Goal: Find specific page/section: Find specific page/section

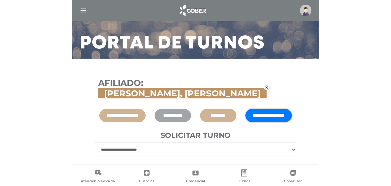
scroll to position [33, 0]
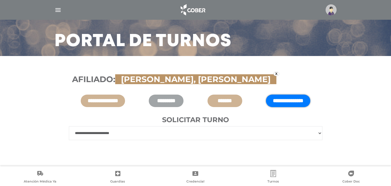
click at [59, 11] on img "button" at bounding box center [57, 9] width 7 height 7
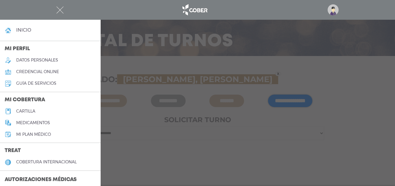
click at [33, 106] on link "cartilla" at bounding box center [50, 111] width 101 height 12
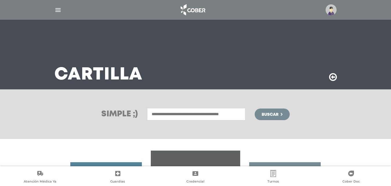
click at [165, 112] on input "text" at bounding box center [196, 114] width 98 height 12
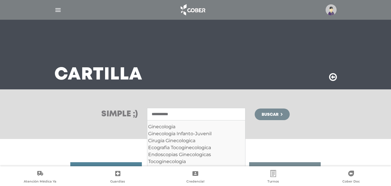
type input "**********"
click at [255, 108] on button "Buscar" at bounding box center [272, 114] width 35 height 12
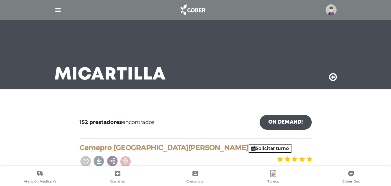
click at [332, 76] on icon at bounding box center [333, 76] width 8 height 9
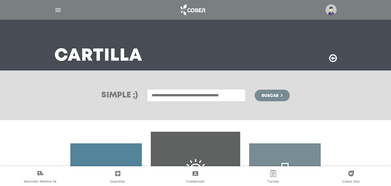
scroll to position [29, 0]
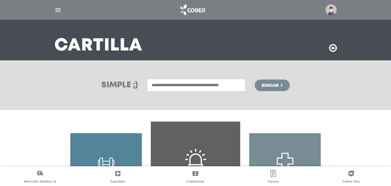
click at [284, 87] on button "Buscar" at bounding box center [272, 85] width 35 height 12
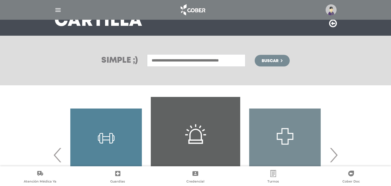
scroll to position [112, 0]
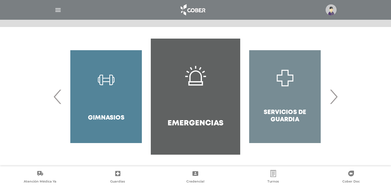
click at [114, 92] on div "Gimnasios" at bounding box center [105, 96] width 89 height 116
click at [92, 120] on div "Gimnasios" at bounding box center [105, 96] width 89 height 116
click at [57, 97] on span "‹" at bounding box center [57, 96] width 11 height 31
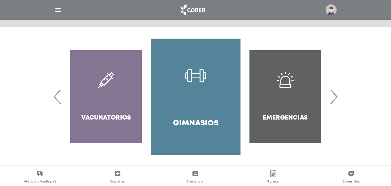
click at [58, 97] on span "‹" at bounding box center [57, 96] width 11 height 31
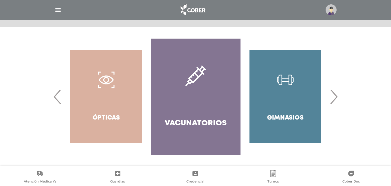
click at [60, 96] on span "‹" at bounding box center [57, 96] width 11 height 31
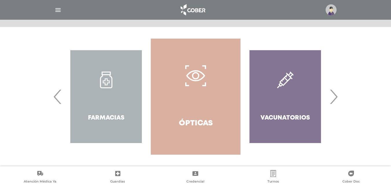
click at [60, 96] on span "‹" at bounding box center [57, 96] width 11 height 31
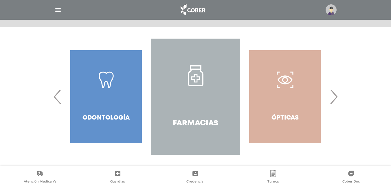
click at [60, 96] on span "‹" at bounding box center [57, 96] width 11 height 31
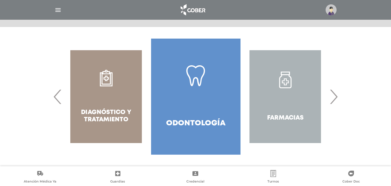
click at [60, 96] on span "‹" at bounding box center [57, 96] width 11 height 31
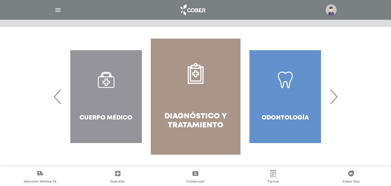
click at [60, 96] on span "‹" at bounding box center [57, 96] width 11 height 31
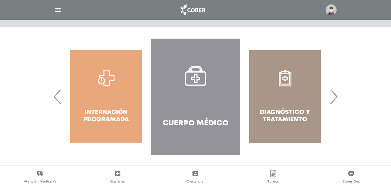
click at [60, 96] on span "‹" at bounding box center [57, 96] width 11 height 31
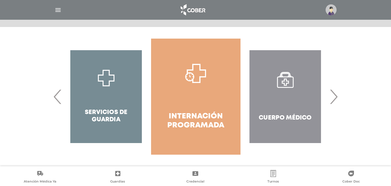
click at [60, 96] on span "‹" at bounding box center [57, 96] width 11 height 31
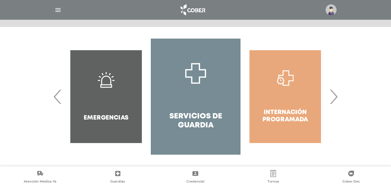
scroll to position [0, 0]
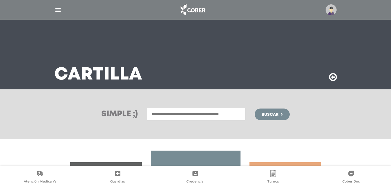
click at [172, 117] on input "text" at bounding box center [196, 114] width 98 height 12
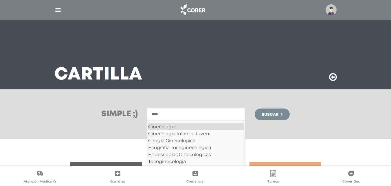
click at [183, 127] on div "Ginecologia" at bounding box center [196, 126] width 96 height 7
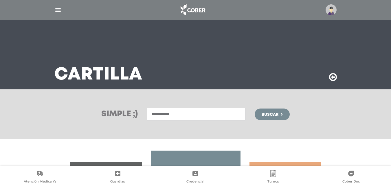
scroll to position [29, 0]
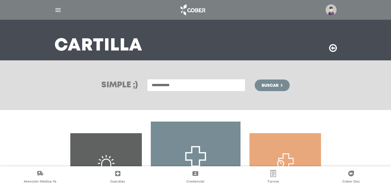
type input "**********"
click at [260, 88] on button "Buscar" at bounding box center [272, 85] width 35 height 12
